Goal: Information Seeking & Learning: Learn about a topic

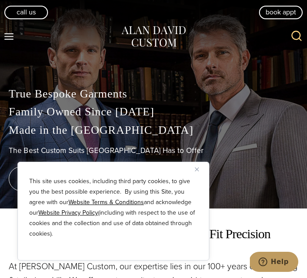
click at [111, 191] on p "This site uses cookies, including third party cookies, to give you the best pos…" at bounding box center [113, 207] width 169 height 63
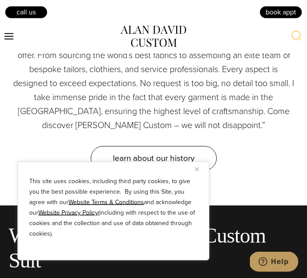
scroll to position [3744, 0]
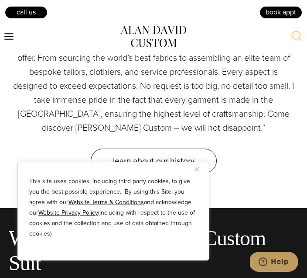
click at [135, 154] on span "learn about our history" at bounding box center [154, 160] width 82 height 13
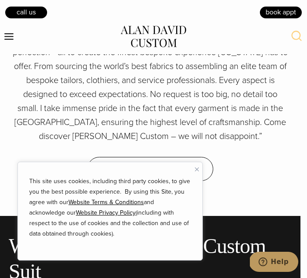
scroll to position [0, 0]
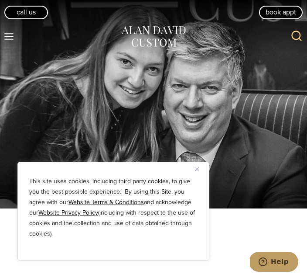
click at [158, 202] on p "This site uses cookies, including third party cookies, to give you the best pos…" at bounding box center [113, 207] width 169 height 63
click at [197, 162] on div "This site uses cookies, including third party cookies, to give you the best pos…" at bounding box center [113, 211] width 192 height 99
click at [197, 170] on img "Close" at bounding box center [197, 169] width 4 height 4
